Goal: Task Accomplishment & Management: Complete application form

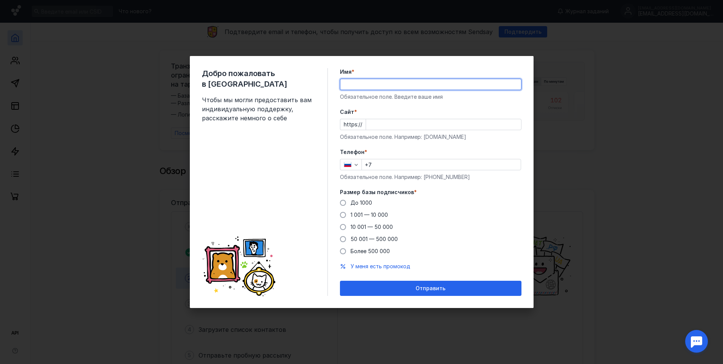
type input "[PERSON_NAME]"
click at [385, 125] on input "Cайт *" at bounding box center [443, 124] width 155 height 11
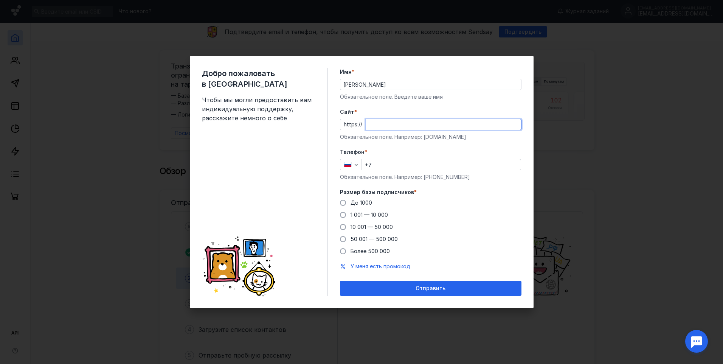
click at [408, 125] on input "Cайт *" at bounding box center [443, 124] width 155 height 11
click at [351, 223] on div "До [DATE] 1 001 — 10 000 10 001 — 50 000 50 001 — 500 000 Более 500 000" at bounding box center [431, 227] width 182 height 56
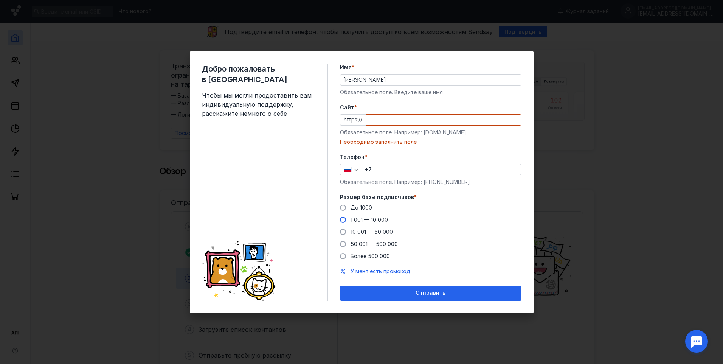
click at [351, 221] on span "1 001 — 10 000" at bounding box center [369, 219] width 37 height 6
click at [0, 0] on input "1 001 — 10 000" at bounding box center [0, 0] width 0 height 0
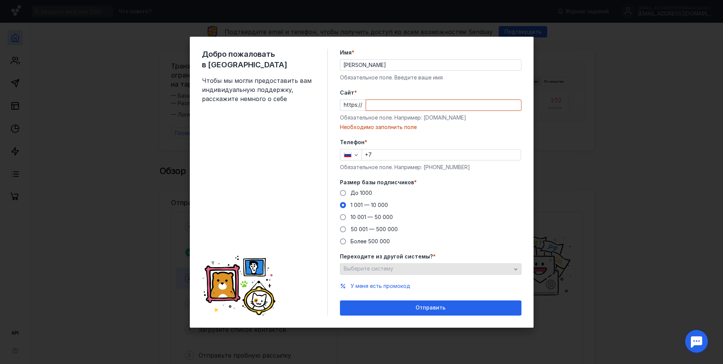
click at [386, 267] on span "Выберите систему" at bounding box center [369, 268] width 50 height 6
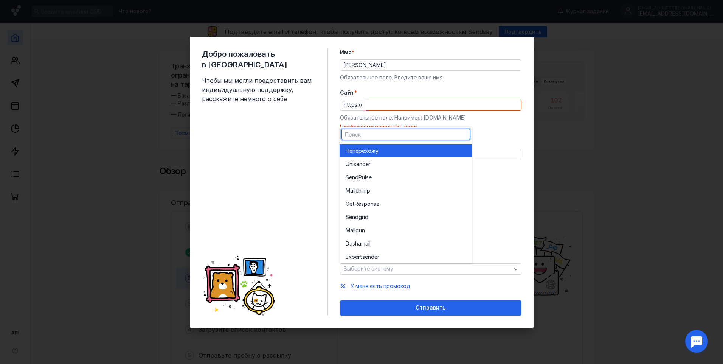
click at [401, 151] on div "Не перехожу" at bounding box center [406, 151] width 120 height 8
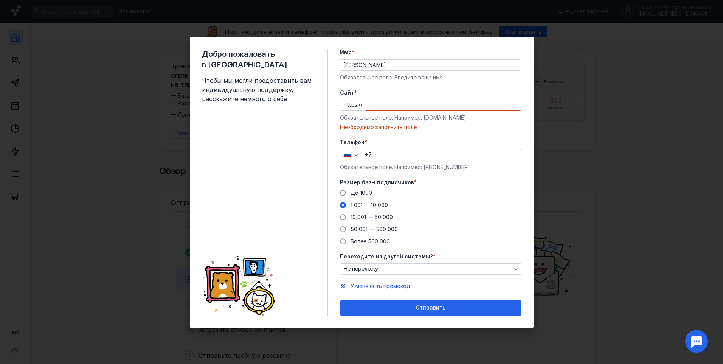
click at [412, 116] on div "Обязательное поле. Например: [DOMAIN_NAME]" at bounding box center [431, 118] width 182 height 8
click at [412, 106] on input "Cайт *" at bounding box center [443, 105] width 155 height 11
type input "ц"
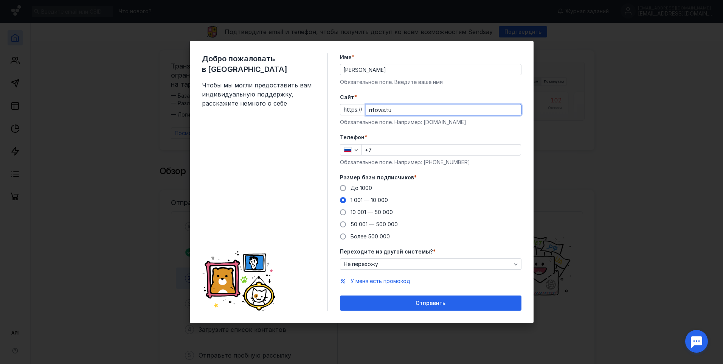
type input "rifows.tu"
click at [406, 137] on label "Телефон *" at bounding box center [431, 137] width 182 height 8
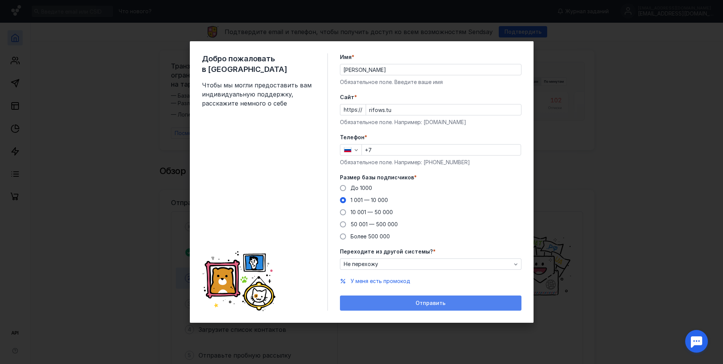
click at [422, 303] on span "Отправить" at bounding box center [431, 303] width 30 height 6
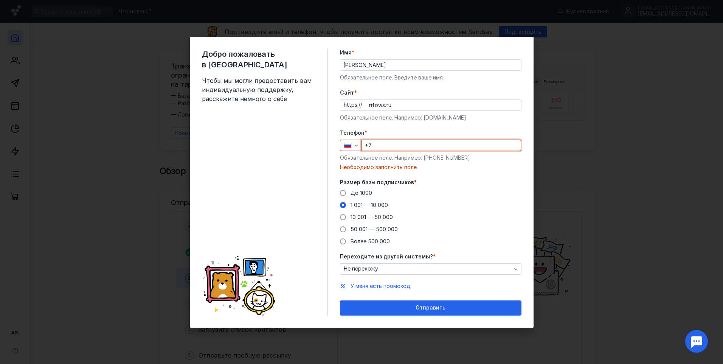
click at [395, 147] on input "+7" at bounding box center [441, 145] width 159 height 11
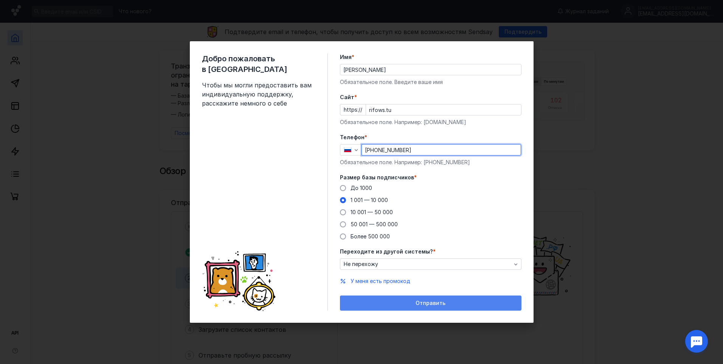
type input "[PHONE_NUMBER]"
click at [396, 300] on div "Отправить" at bounding box center [431, 303] width 174 height 6
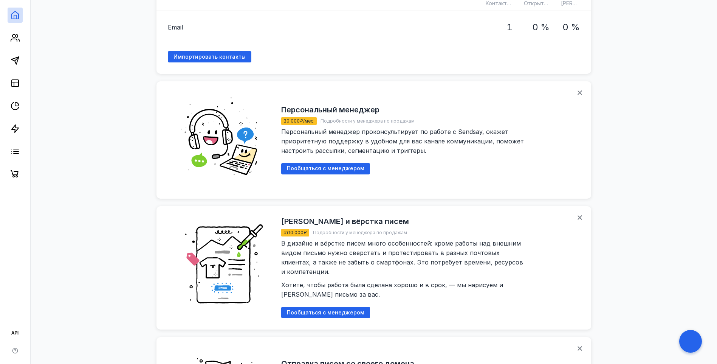
scroll to position [681, 0]
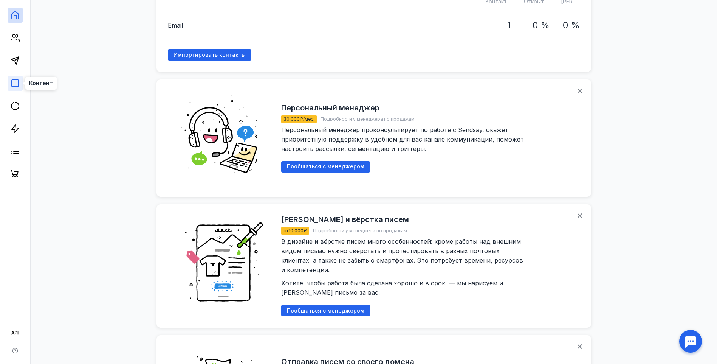
click at [14, 80] on rect at bounding box center [15, 83] width 7 height 7
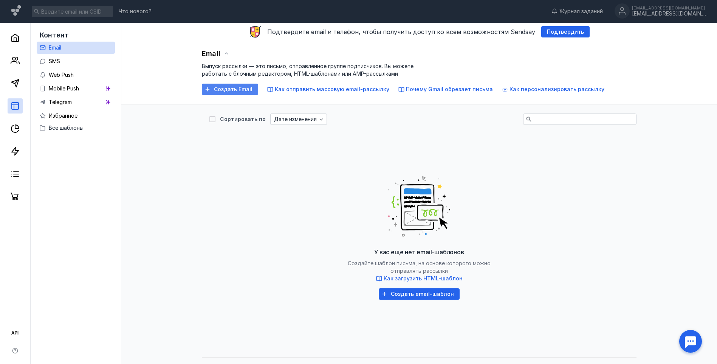
click at [231, 92] on span "Создать Email" at bounding box center [233, 89] width 39 height 6
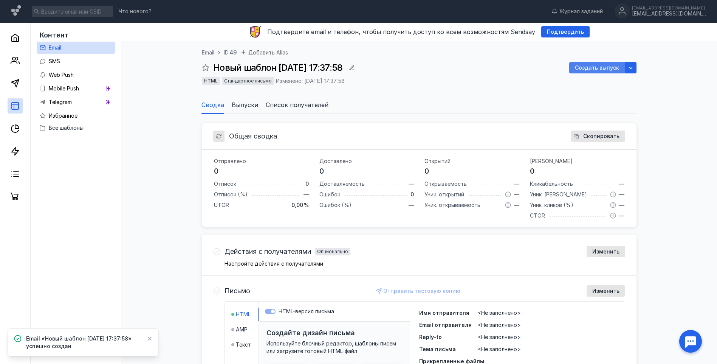
click at [599, 64] on div "Создать выпуск" at bounding box center [598, 67] width 56 height 11
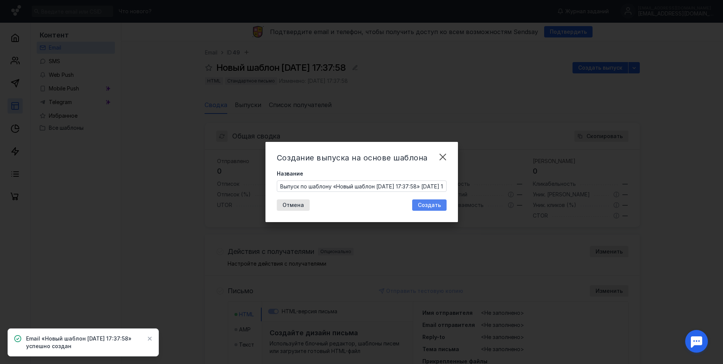
click at [417, 207] on div "Создать" at bounding box center [429, 205] width 31 height 6
